Goal: Communication & Community: Answer question/provide support

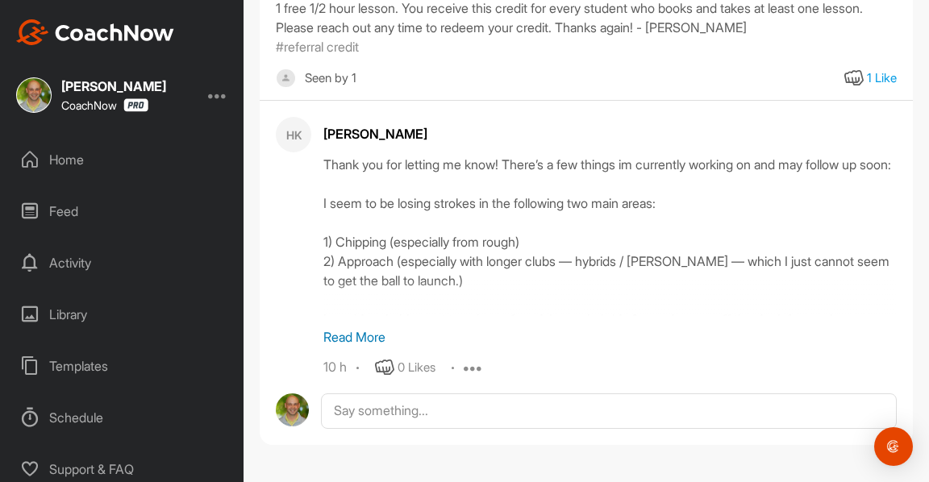
click at [356, 328] on p "Read More" at bounding box center [609, 336] width 573 height 19
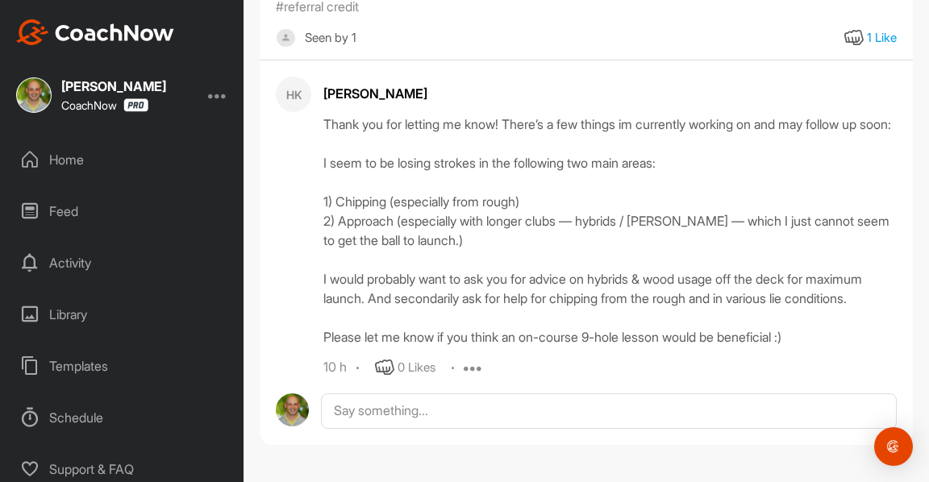
scroll to position [324, 0]
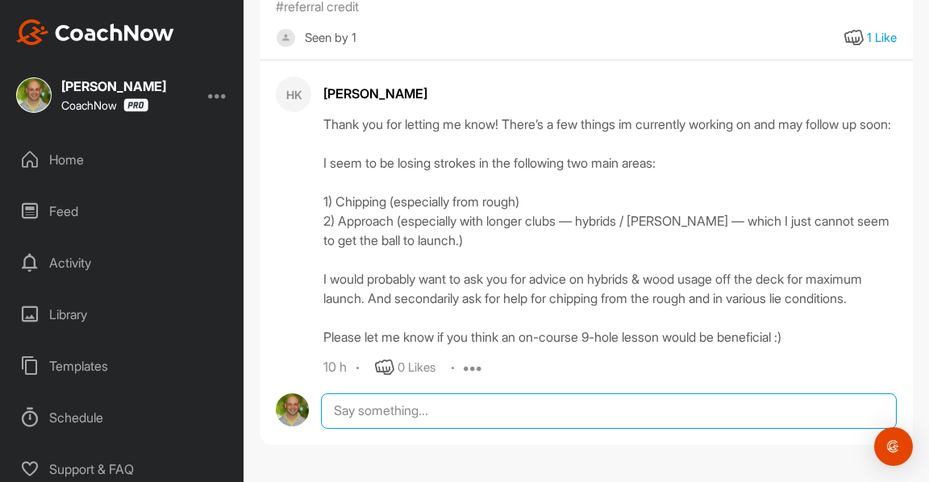
click at [446, 412] on textarea at bounding box center [609, 410] width 576 height 35
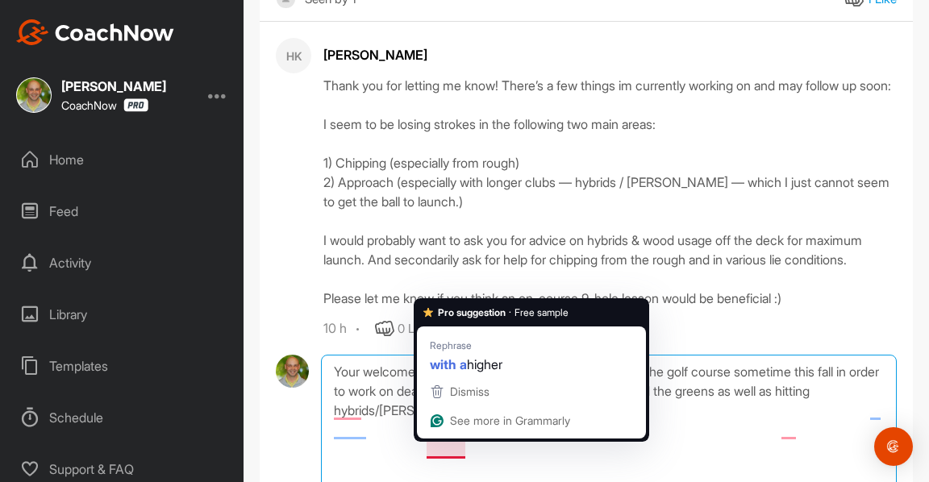
click at [429, 451] on textarea "Your welcome! Sounds like we should definitely get on the golf course sometime …" at bounding box center [609, 435] width 576 height 161
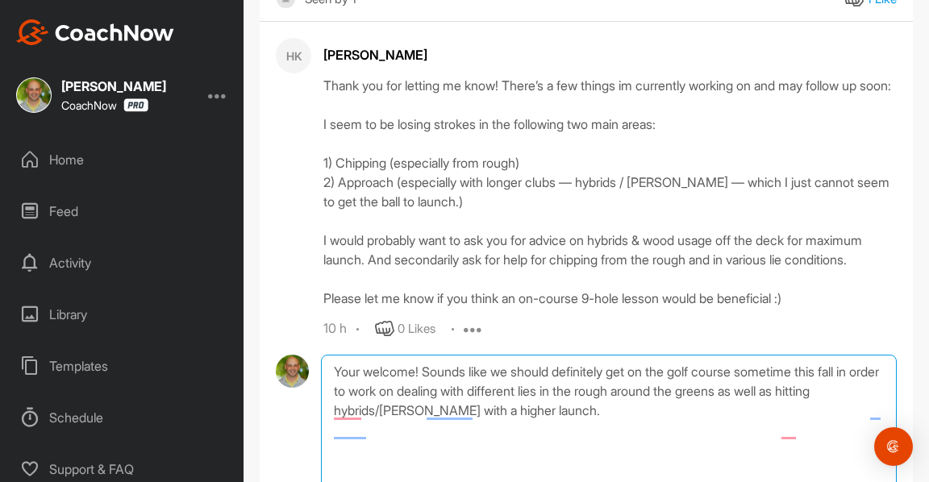
click at [604, 450] on textarea "Your welcome! Sounds like we should definitely get on the golf course sometime …" at bounding box center [609, 435] width 576 height 161
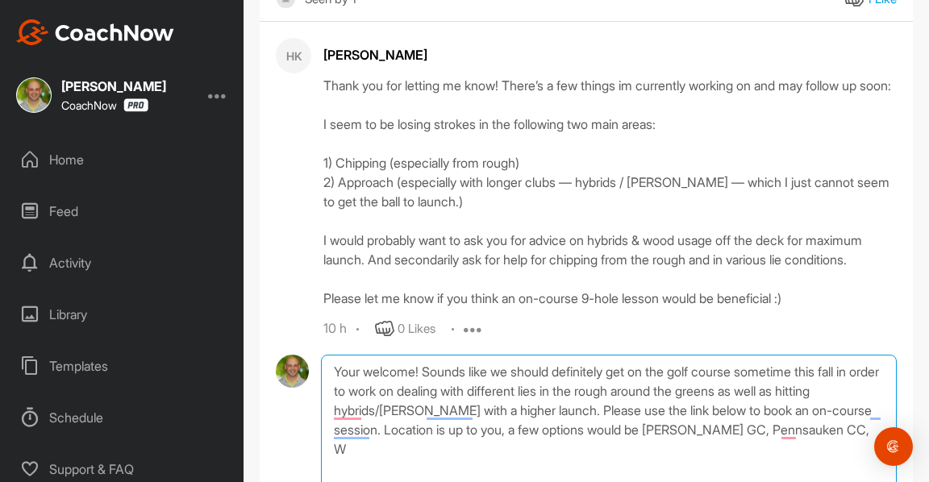
scroll to position [338, 0]
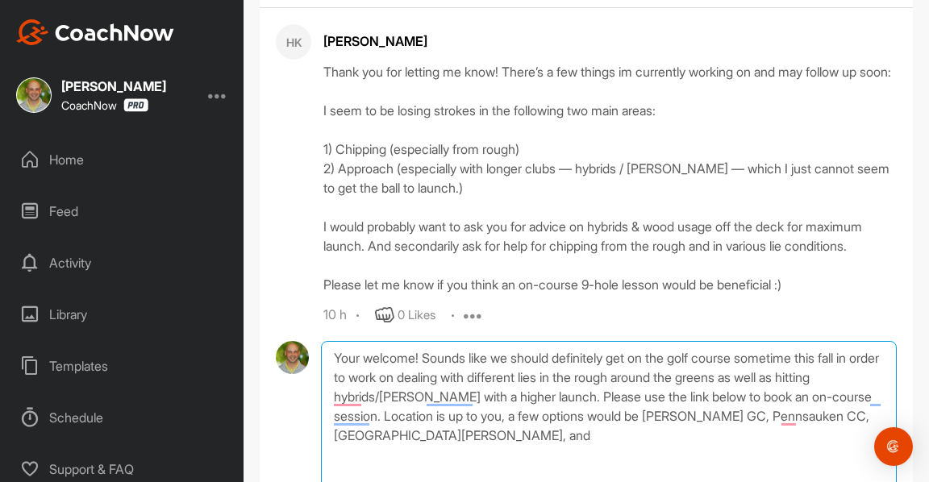
click at [601, 454] on textarea "Your welcome! Sounds like we should definitely get on the golf course sometime …" at bounding box center [609, 421] width 576 height 161
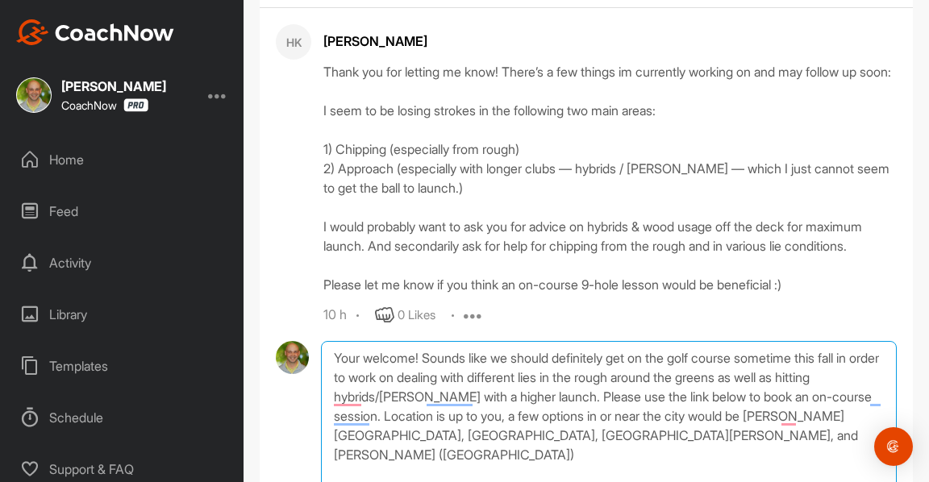
click at [547, 476] on textarea "Your welcome! Sounds like we should definitely get on the golf course sometime …" at bounding box center [609, 421] width 576 height 161
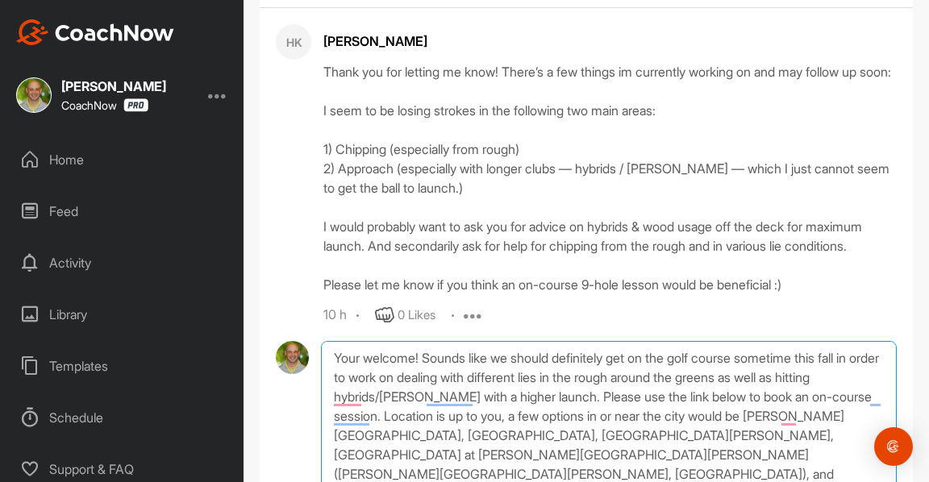
scroll to position [394, 0]
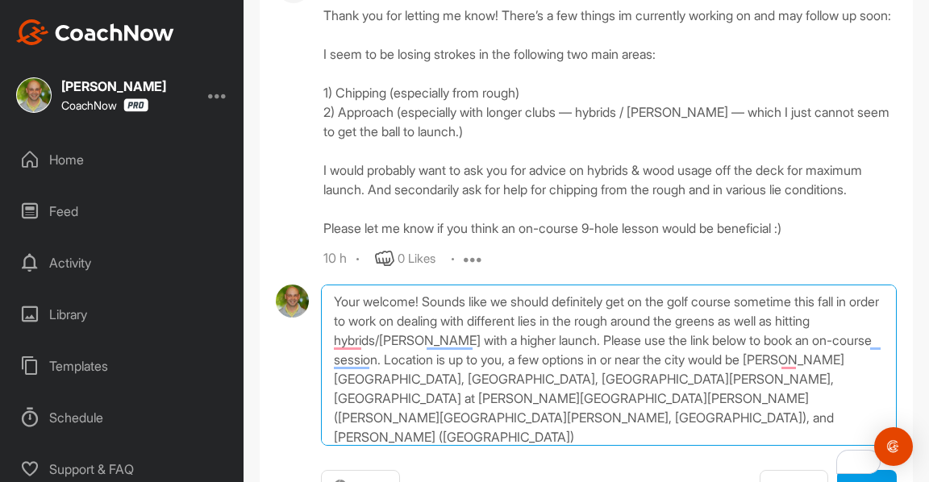
click at [691, 397] on textarea "Your welcome! Sounds like we should definitely get on the golf course sometime …" at bounding box center [609, 365] width 576 height 161
click at [686, 400] on textarea "Your welcome! Sounds like we should definitely get on the golf course sometime …" at bounding box center [609, 365] width 576 height 161
click at [538, 414] on textarea "Your welcome! Sounds like we should definitely get on the golf course sometime …" at bounding box center [609, 365] width 576 height 161
click at [439, 414] on textarea "Your welcome! Sounds like we should definitely get on the golf course sometime …" at bounding box center [609, 365] width 576 height 161
click at [568, 421] on textarea "Your welcome! Sounds like we should definitely get on the golf course sometime …" at bounding box center [609, 365] width 576 height 161
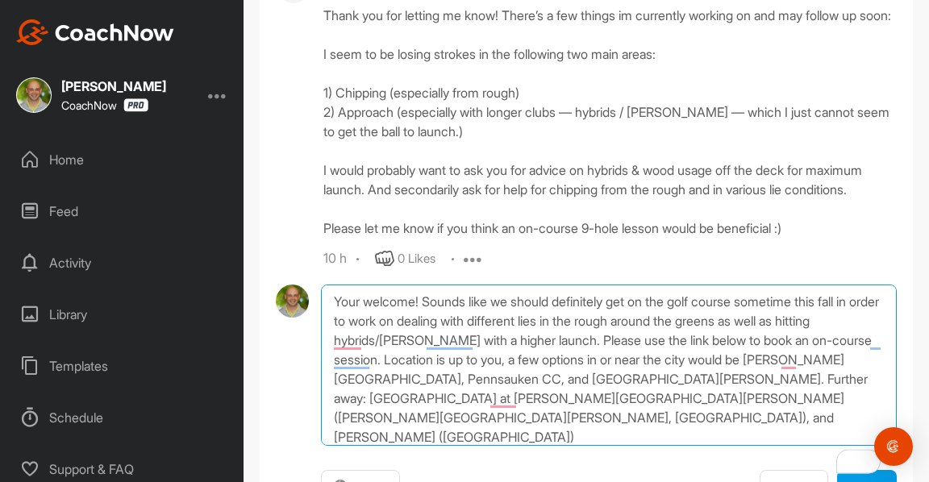
click at [617, 439] on textarea "Your welcome! Sounds like we should definitely get on the golf course sometime …" at bounding box center [609, 365] width 576 height 161
click at [362, 439] on textarea "Your welcome! Sounds like we should definitely get on the golf course sometime …" at bounding box center [609, 365] width 576 height 161
click at [666, 426] on textarea "Your welcome! Sounds like we should definitely get on the golf course sometime …" at bounding box center [609, 365] width 576 height 161
click at [661, 432] on textarea "Your welcome! Sounds like we should definitely get on the golf course sometime …" at bounding box center [609, 365] width 576 height 161
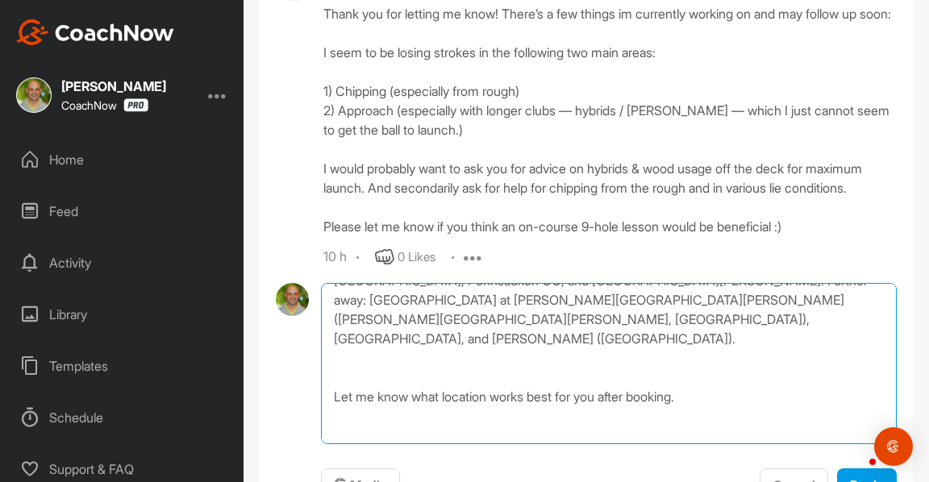
scroll to position [116, 0]
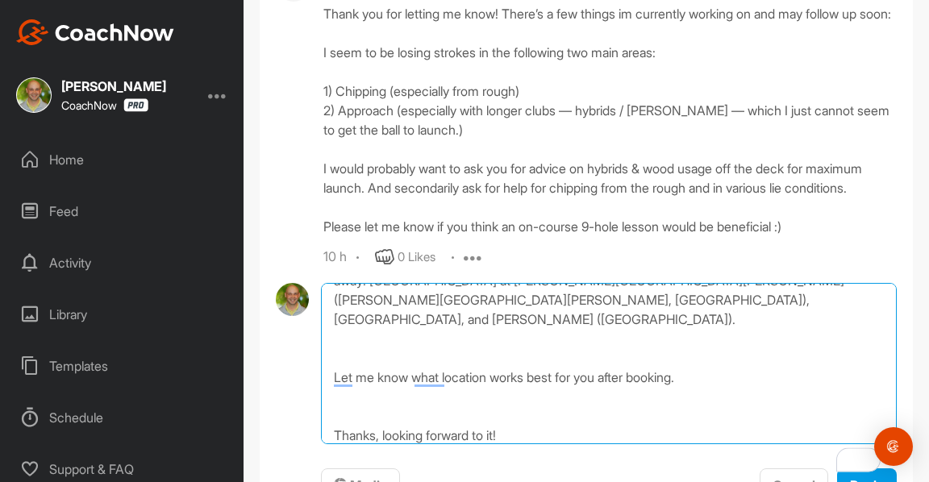
click at [732, 385] on textarea "Your welcome! Sounds like we should definitely get on the golf course sometime …" at bounding box center [609, 363] width 576 height 161
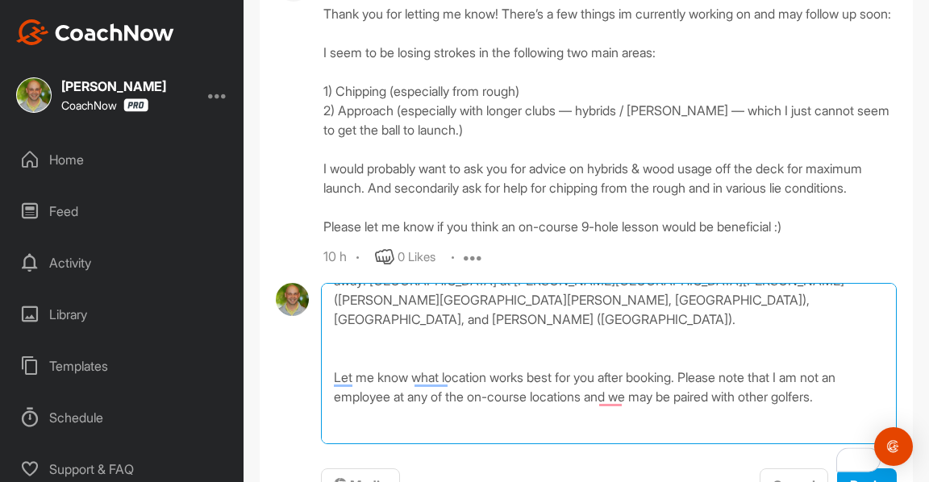
click at [584, 345] on textarea "Your welcome! Sounds like we should definitely get on the golf course sometime …" at bounding box center [609, 363] width 576 height 161
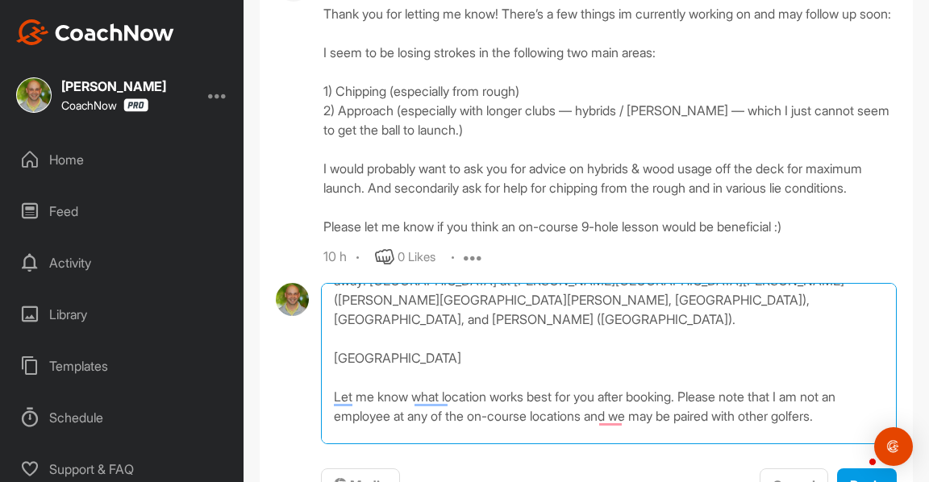
click at [630, 375] on textarea "Your welcome! Sounds like we should definitely get on the golf course sometime …" at bounding box center [609, 363] width 576 height 161
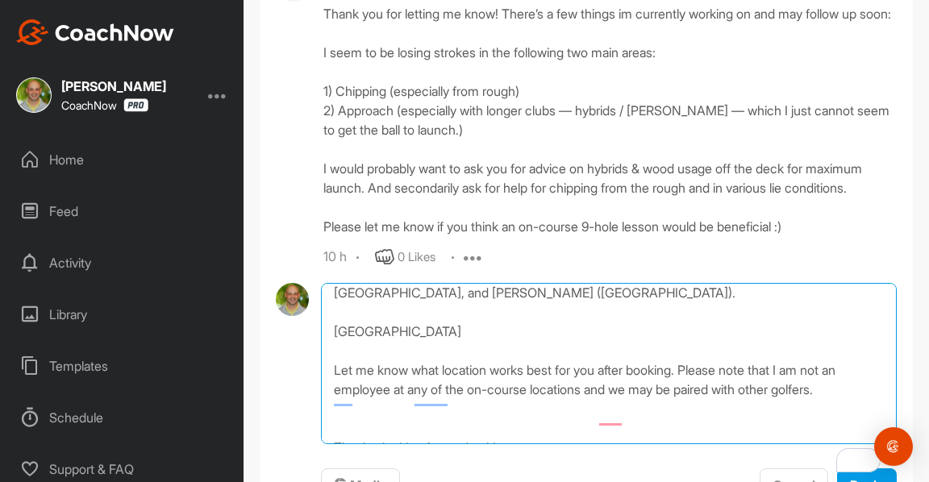
scroll to position [143, 0]
click at [386, 335] on textarea "Your welcome! Sounds like we should definitely get on the golf course sometime …" at bounding box center [609, 363] width 576 height 161
paste textarea "[URL][DOMAIN_NAME]"
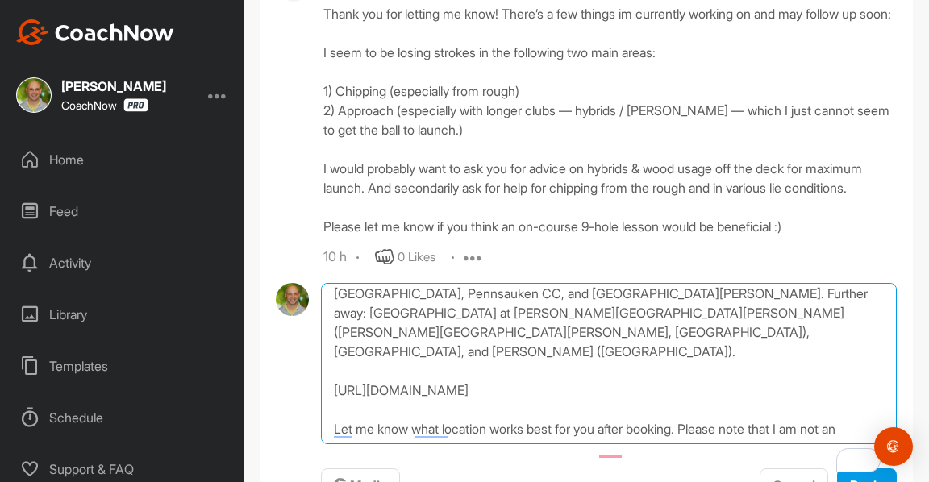
scroll to position [117, 0]
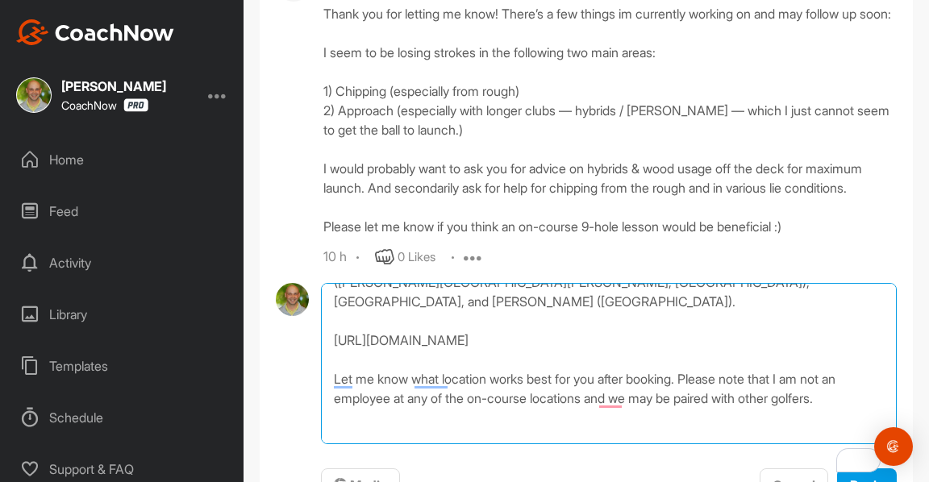
click at [392, 438] on textarea "Your welcome! Sounds like we should definitely get on the golf course sometime …" at bounding box center [609, 363] width 576 height 161
click at [393, 444] on textarea "Your welcome! Sounds like we should definitely get on the golf course sometime …" at bounding box center [609, 363] width 576 height 161
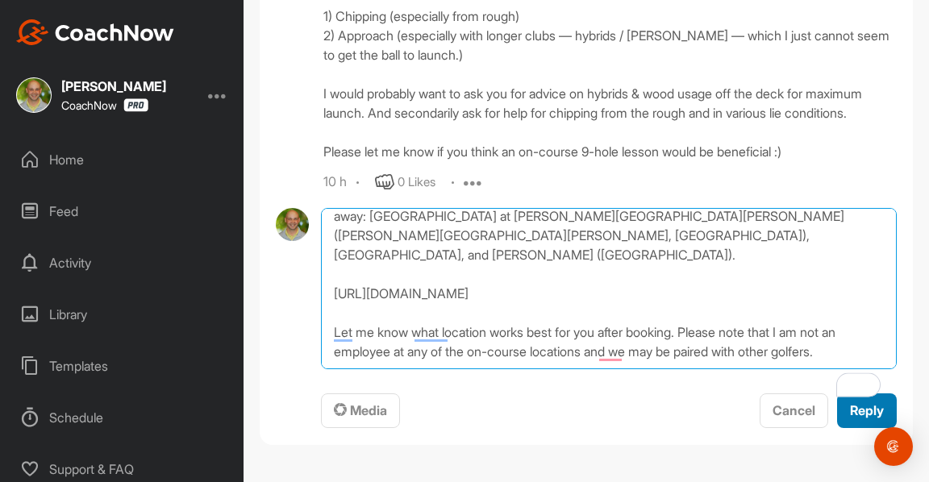
type textarea "Your welcome! Sounds like we should definitely get on the golf course sometime …"
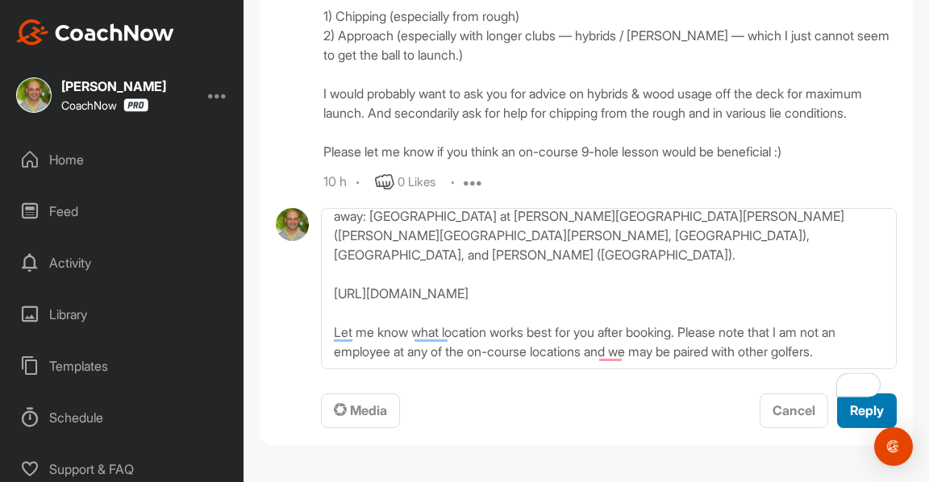
click at [851, 418] on span "Reply" at bounding box center [867, 410] width 34 height 16
